Goal: Information Seeking & Learning: Check status

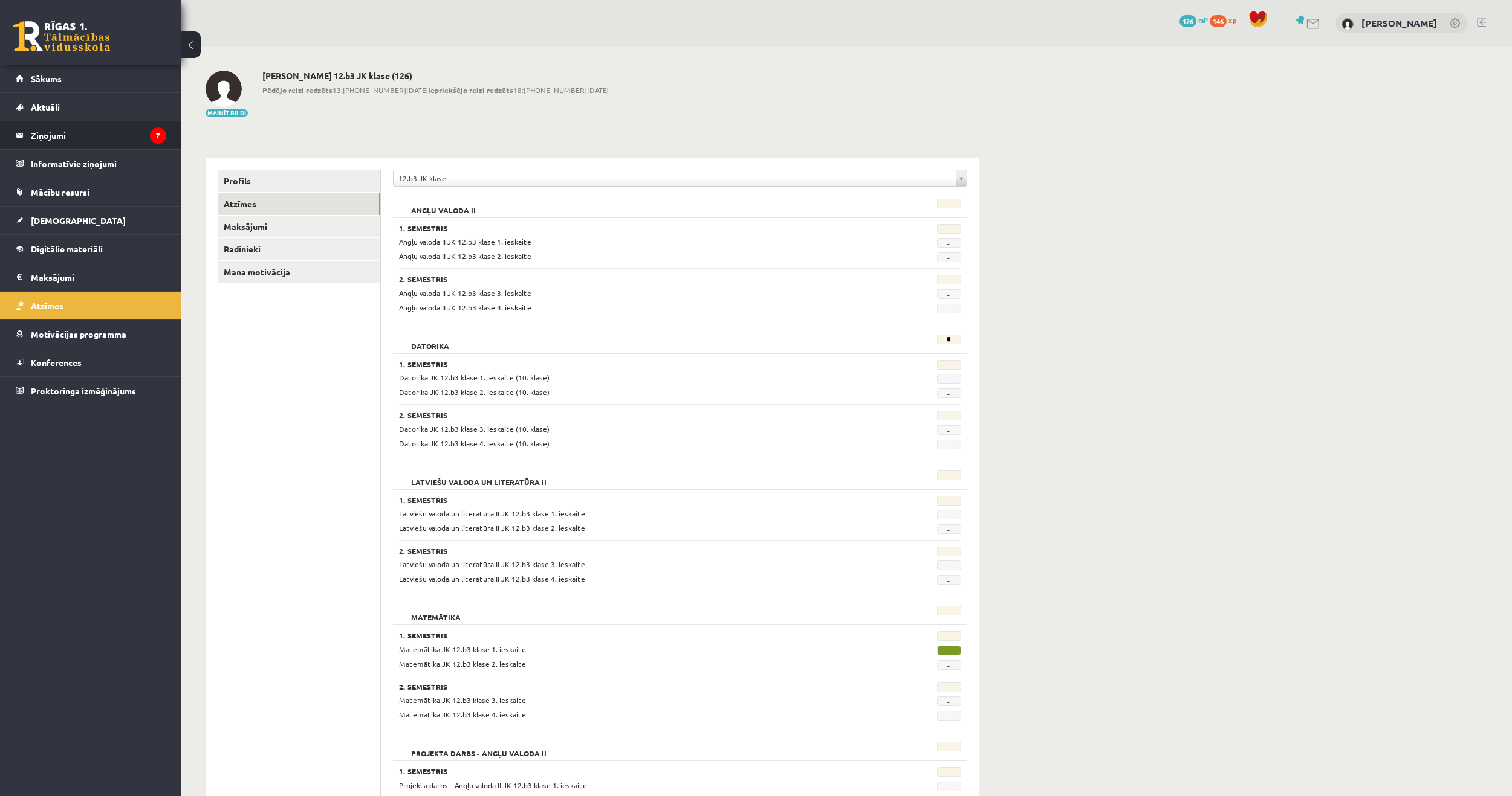
click at [70, 145] on legend "Ziņojumi 7" at bounding box center [98, 135] width 136 height 28
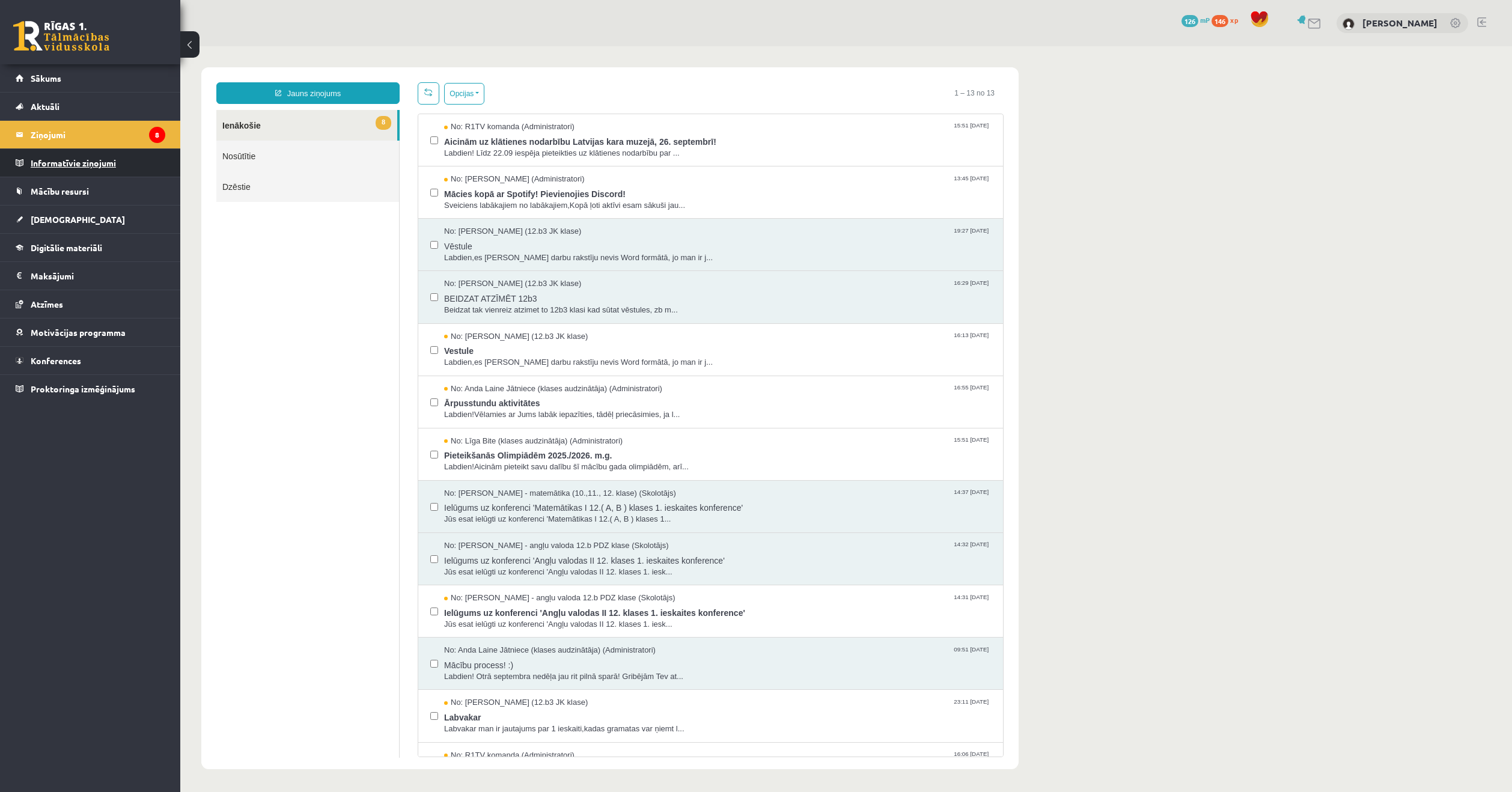
click at [59, 166] on legend "Informatīvie ziņojumi 1" at bounding box center [98, 163] width 135 height 28
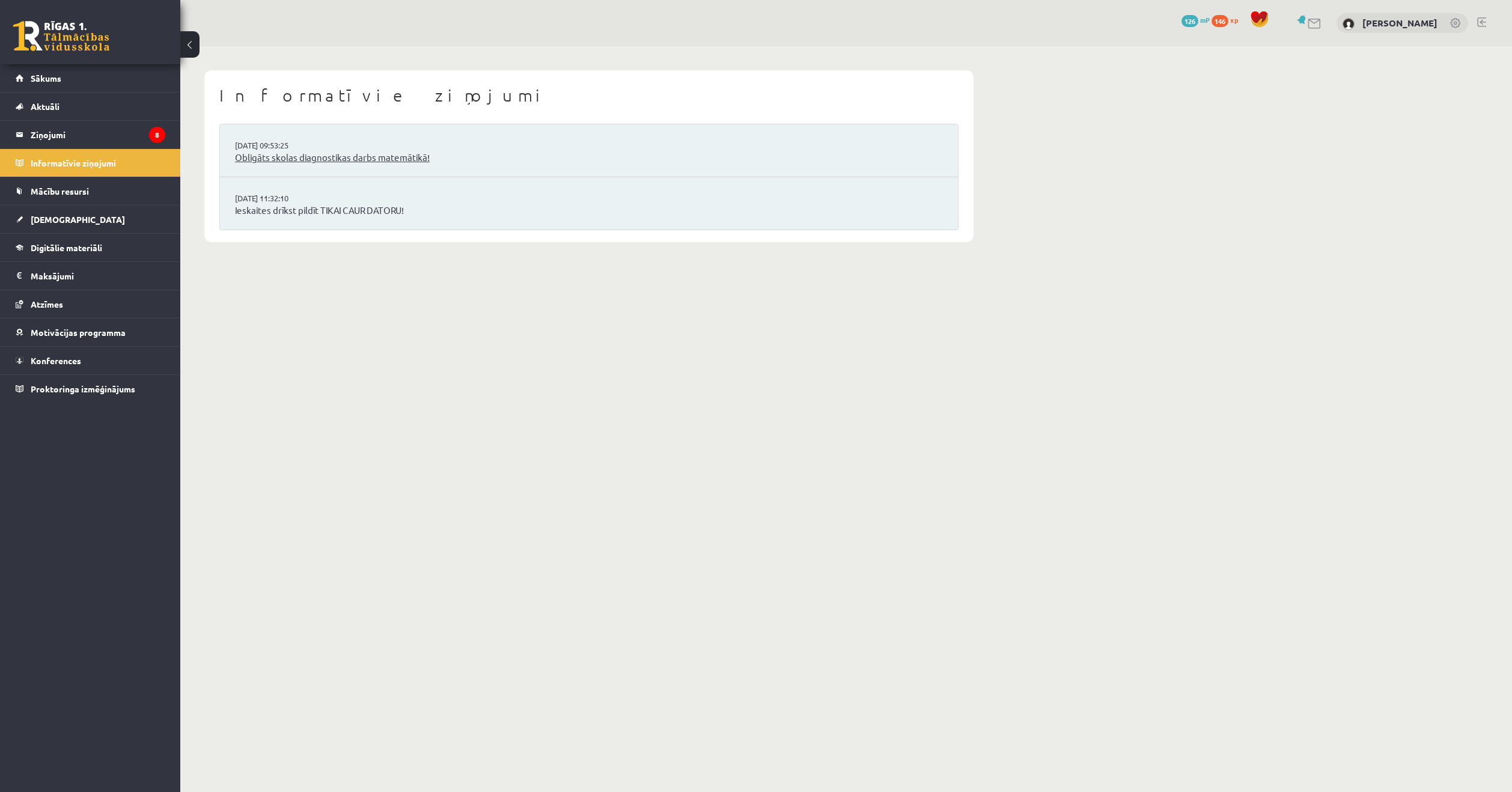
click at [268, 160] on link "Obligāts skolas diagnostikas darbs matemātikā!" at bounding box center [588, 157] width 708 height 14
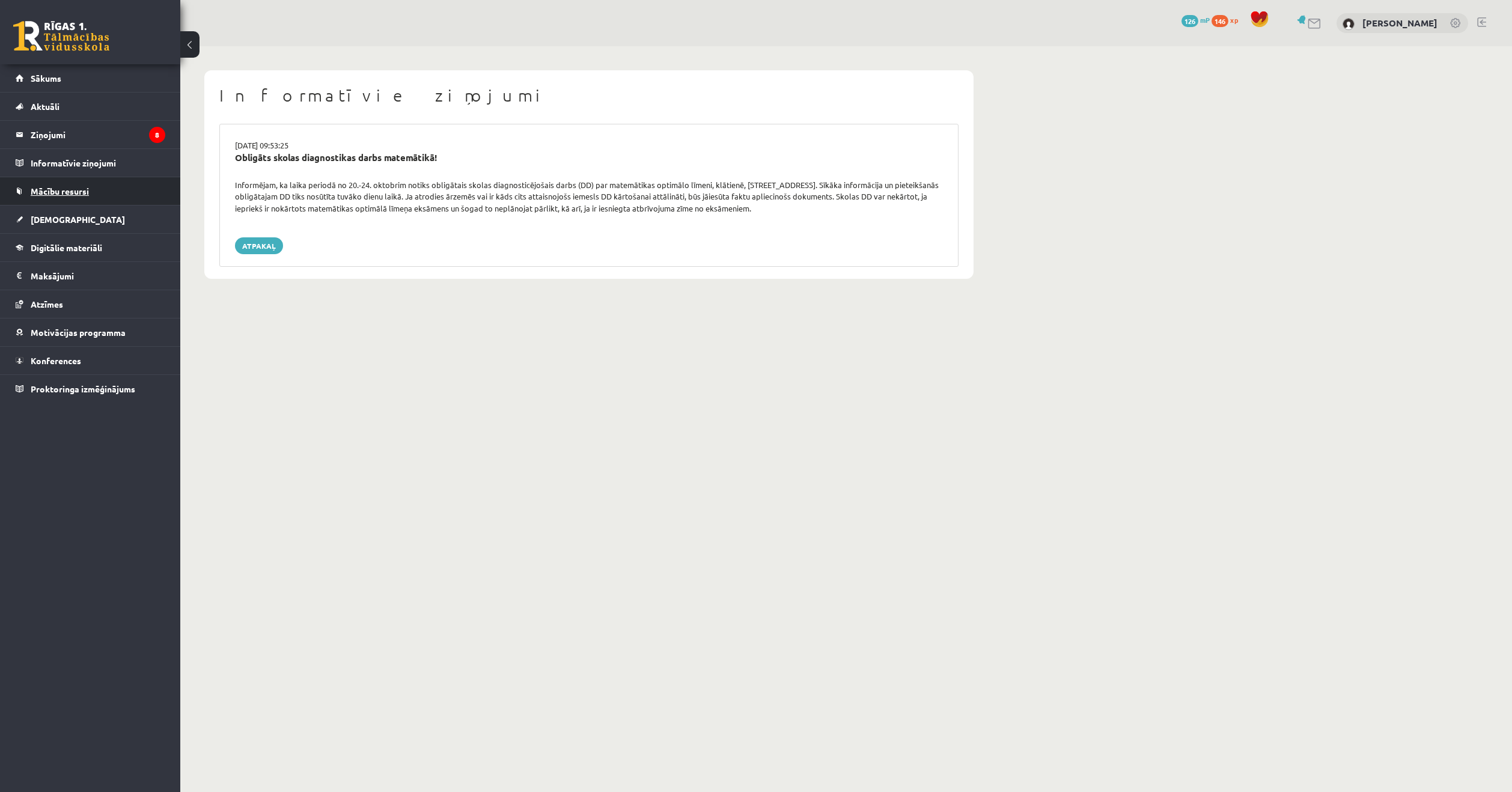
click at [67, 204] on ul "Sākums Aktuāli Kā mācīties eSKOLĀ Kontakti Normatīvie akti Online konsultācijas…" at bounding box center [90, 233] width 180 height 339
click at [48, 213] on link "[DEMOGRAPHIC_DATA]" at bounding box center [90, 219] width 150 height 28
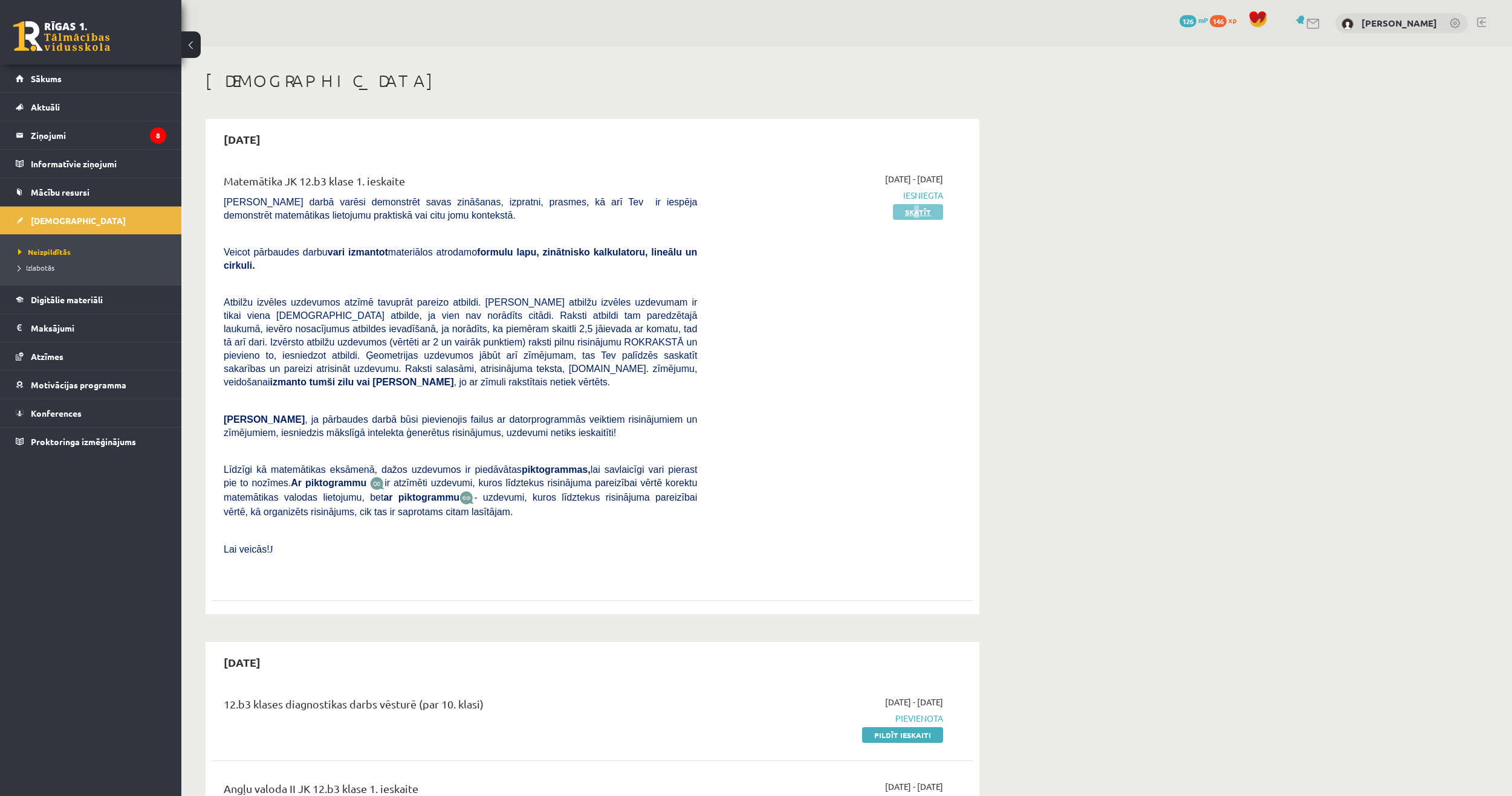
click at [919, 217] on link "Skatīt" at bounding box center [917, 211] width 50 height 16
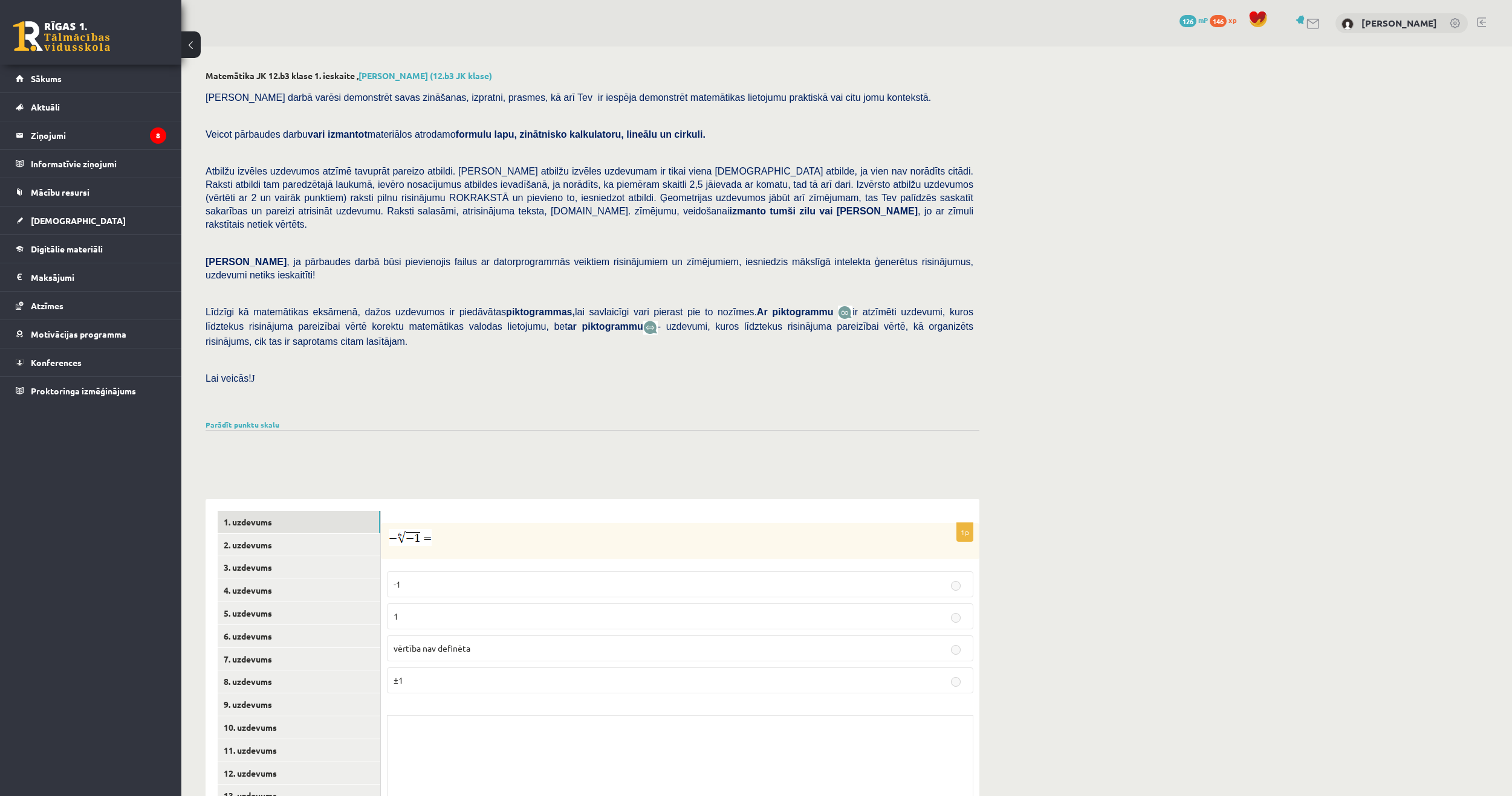
click at [189, 39] on button at bounding box center [191, 44] width 20 height 26
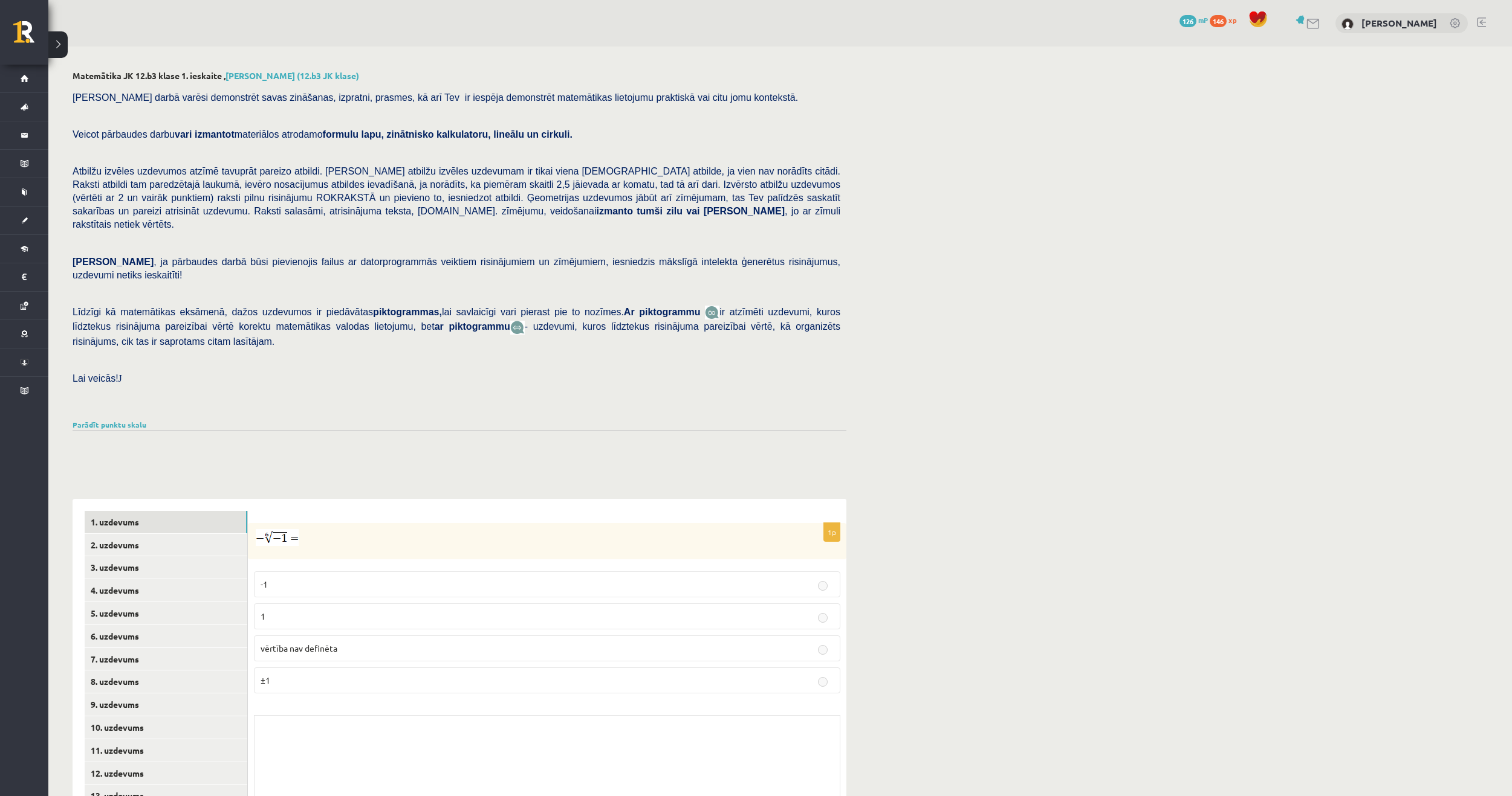
click at [66, 37] on button at bounding box center [58, 44] width 20 height 26
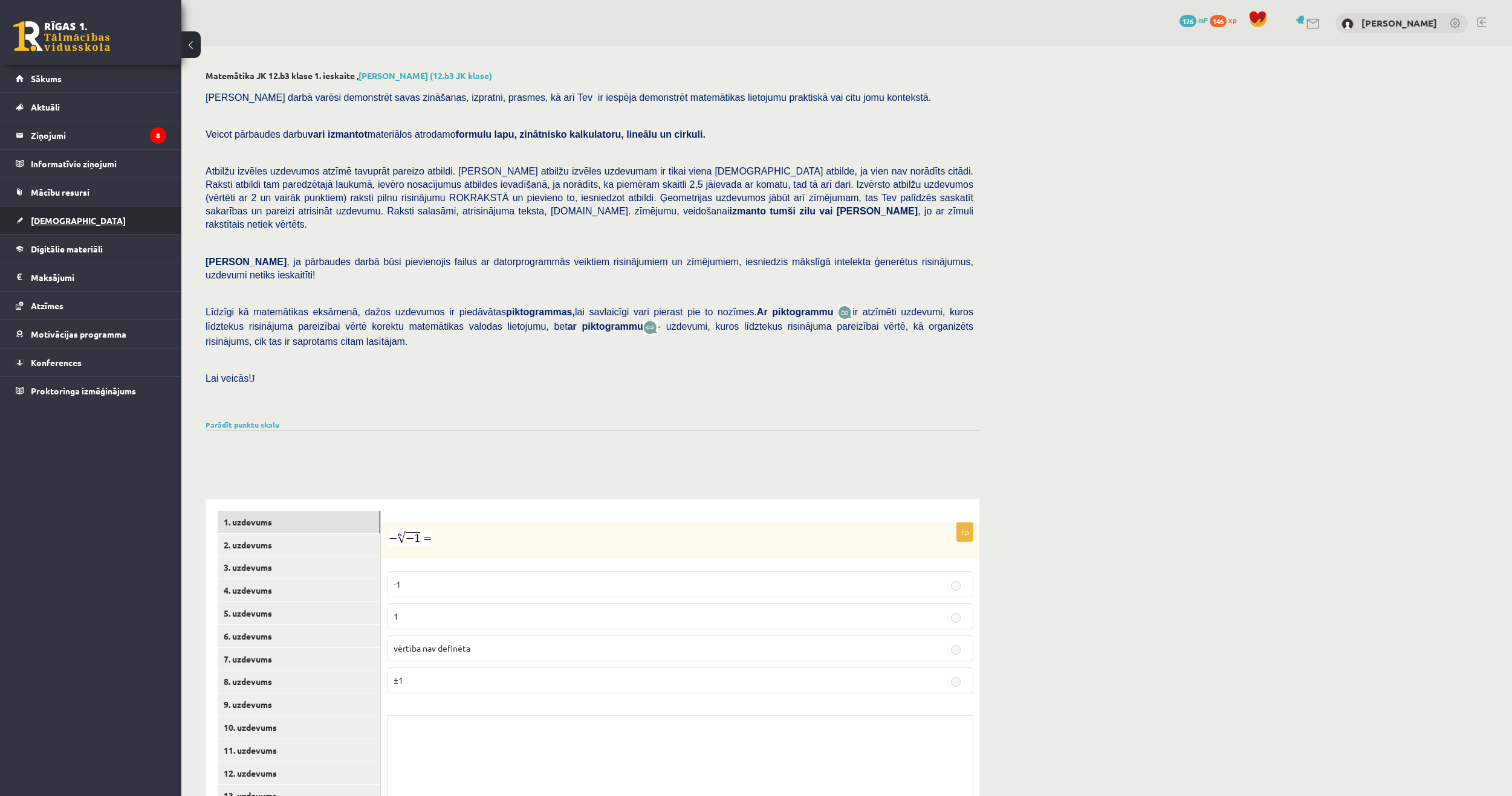
click at [58, 217] on span "[DEMOGRAPHIC_DATA]" at bounding box center [78, 220] width 95 height 11
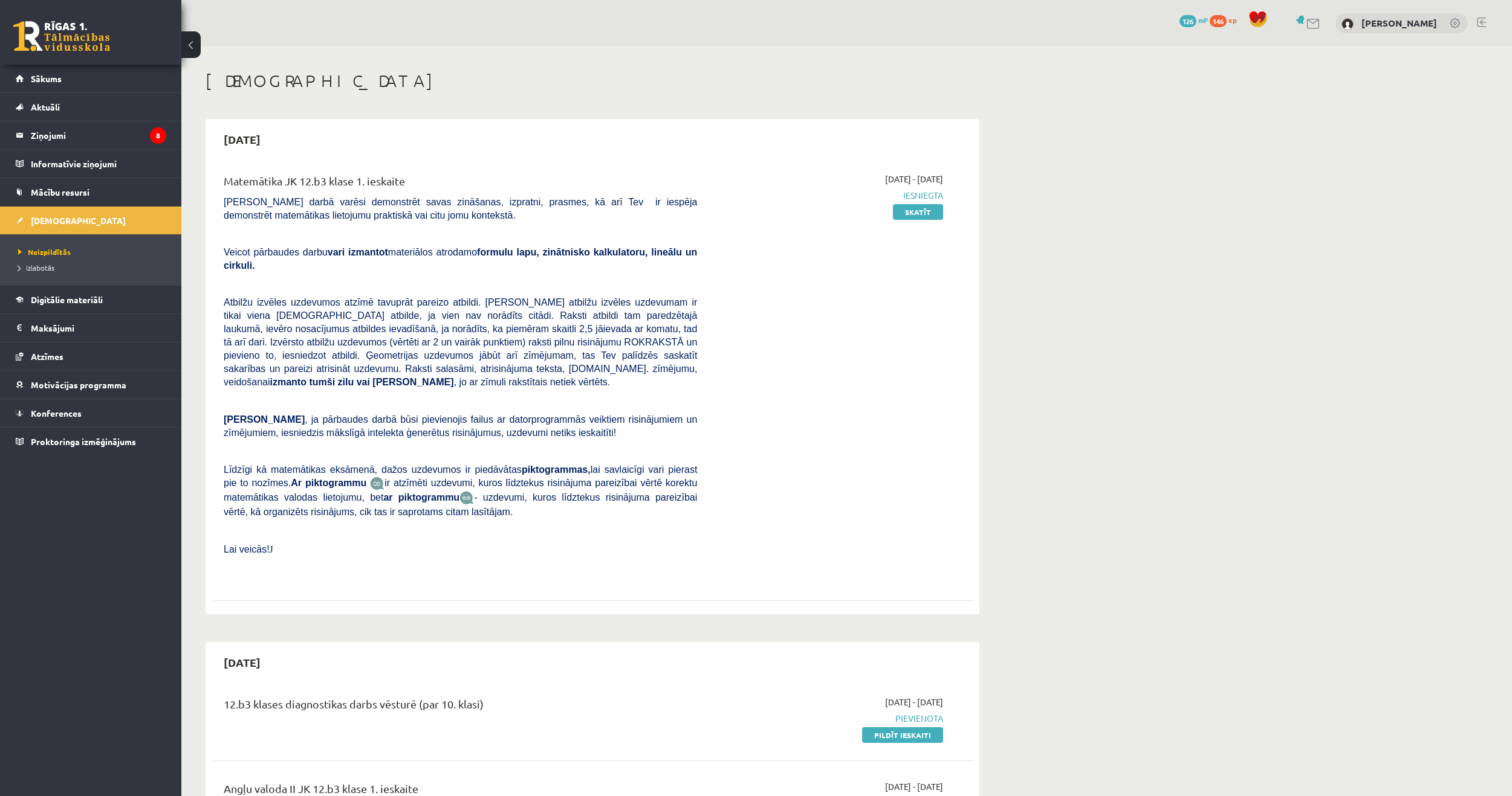
drag, startPoint x: 622, startPoint y: 342, endPoint x: 992, endPoint y: 459, distance: 388.1
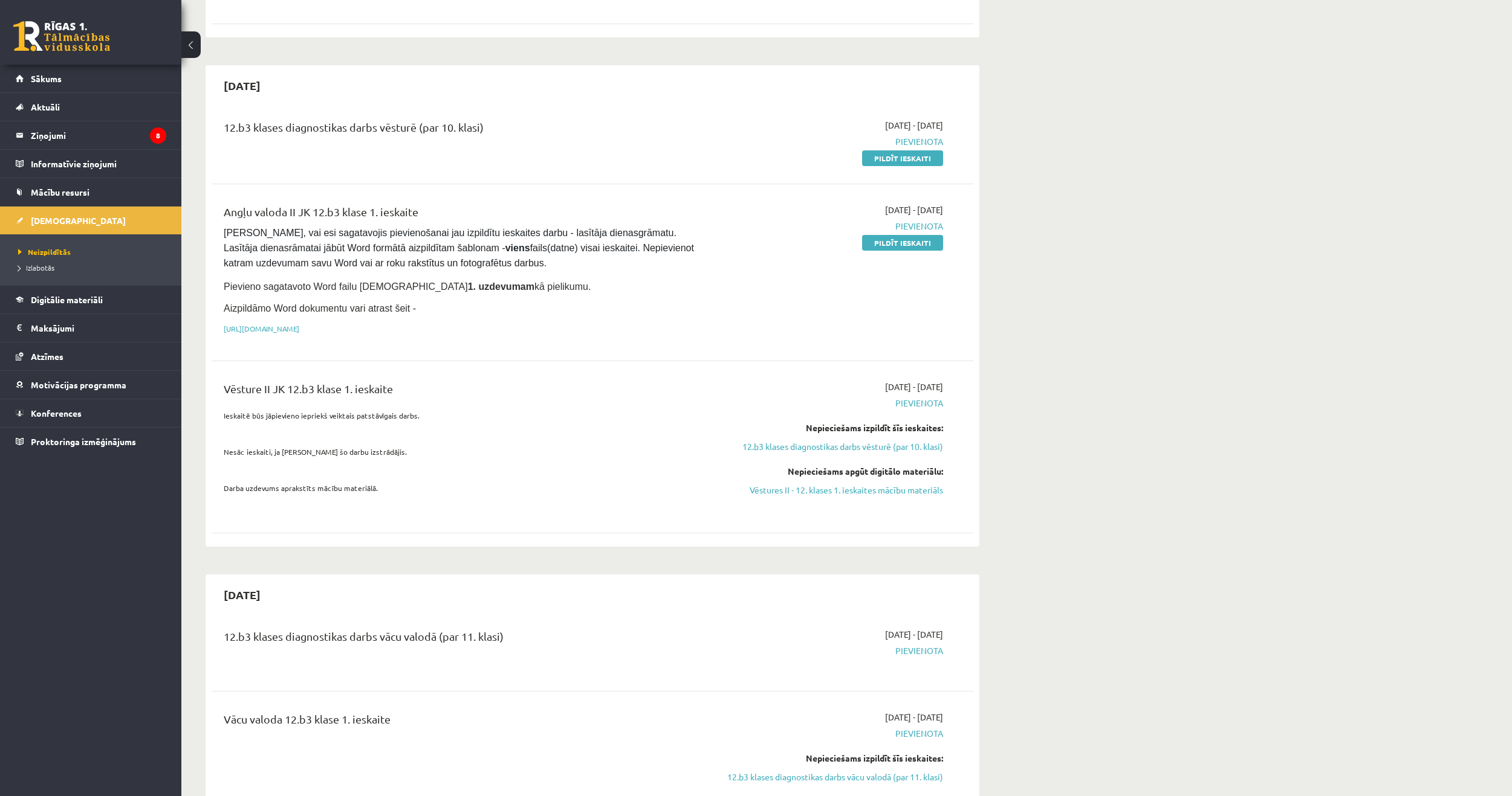
scroll to position [423, 0]
